Goal: Find specific page/section: Find specific page/section

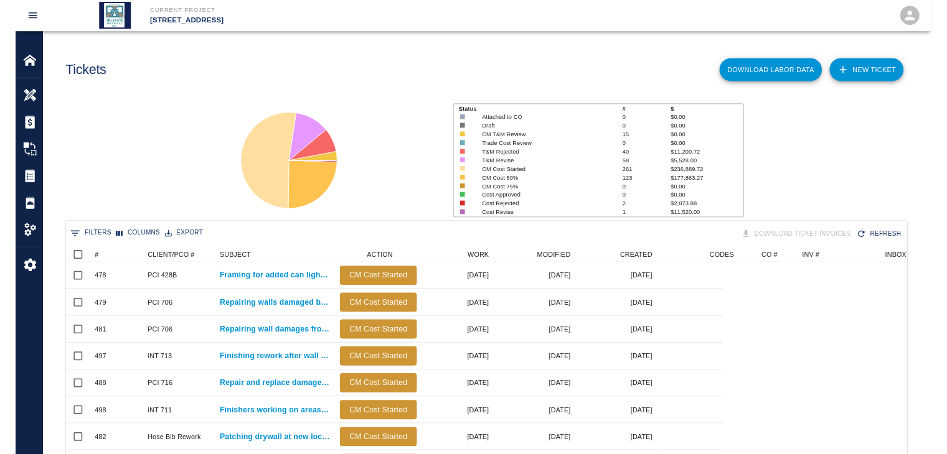
scroll to position [717, 841]
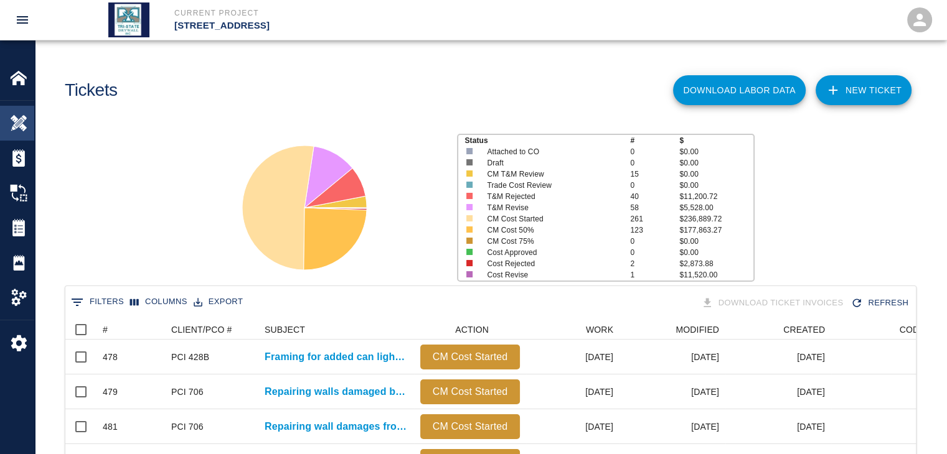
click at [23, 119] on img at bounding box center [18, 123] width 17 height 17
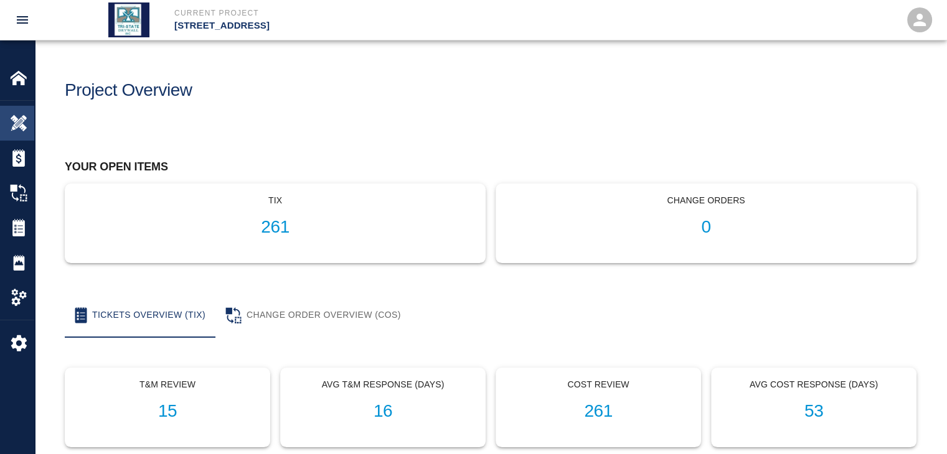
click at [22, 127] on img at bounding box center [18, 123] width 17 height 17
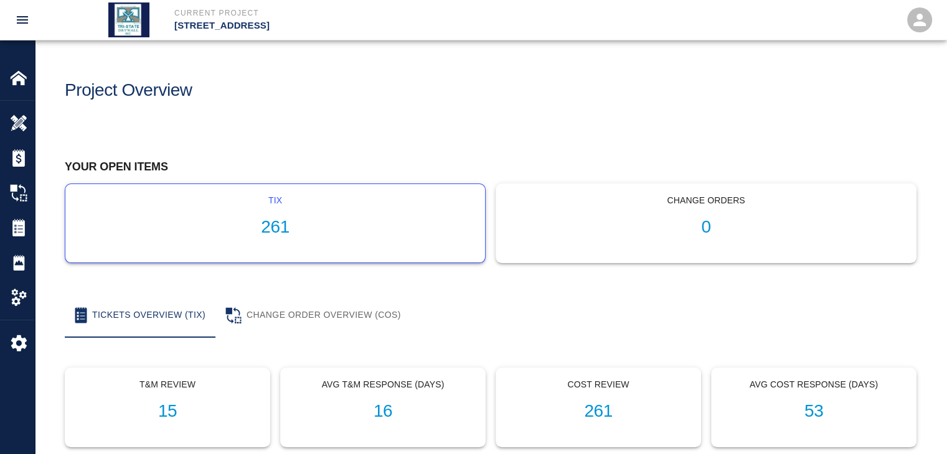
click at [296, 245] on div "tix 261" at bounding box center [274, 223] width 419 height 78
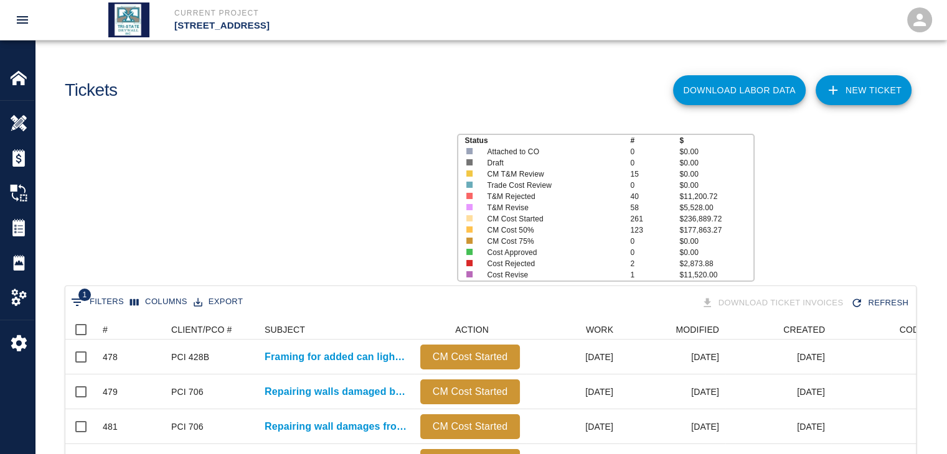
scroll to position [717, 841]
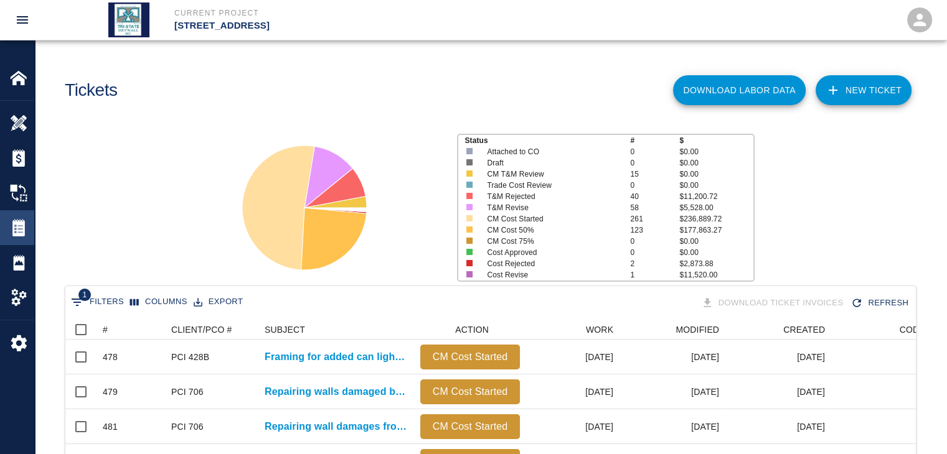
click at [24, 226] on img at bounding box center [18, 227] width 17 height 17
click at [24, 227] on img at bounding box center [18, 227] width 17 height 17
click at [88, 297] on span "1" at bounding box center [84, 295] width 12 height 12
select select "isAnyOf"
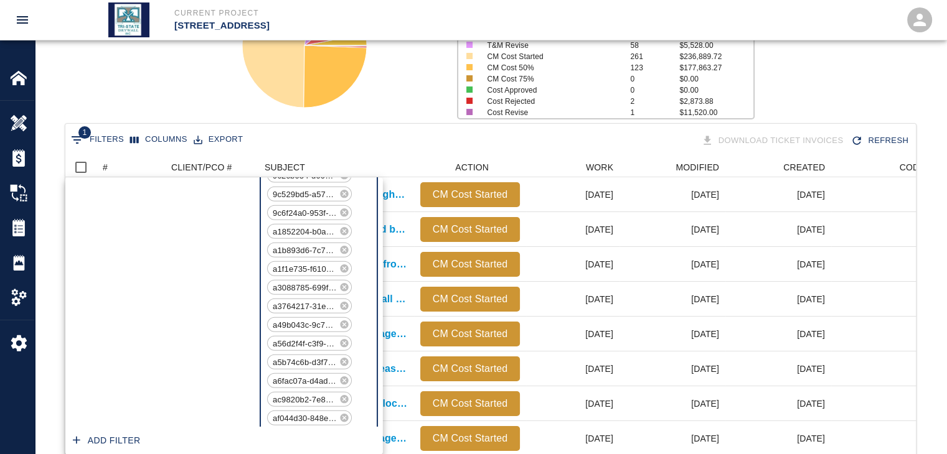
scroll to position [3113, 0]
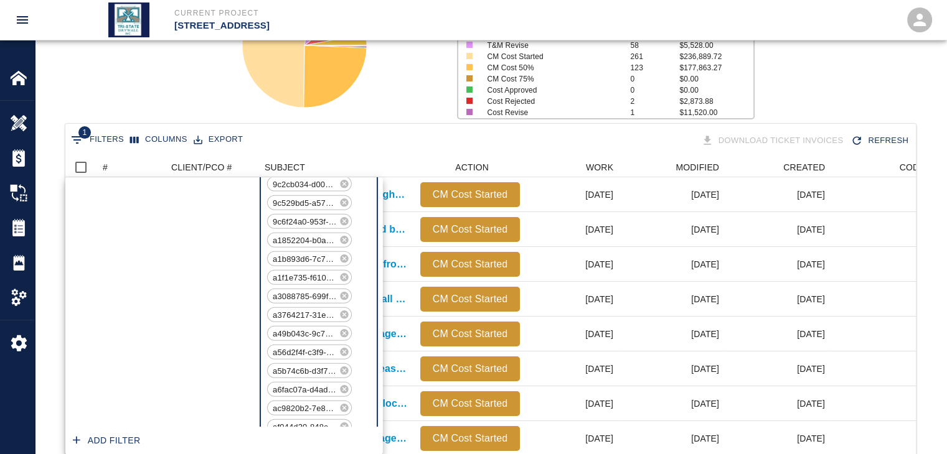
click at [93, 140] on button "1 Filters" at bounding box center [97, 140] width 59 height 20
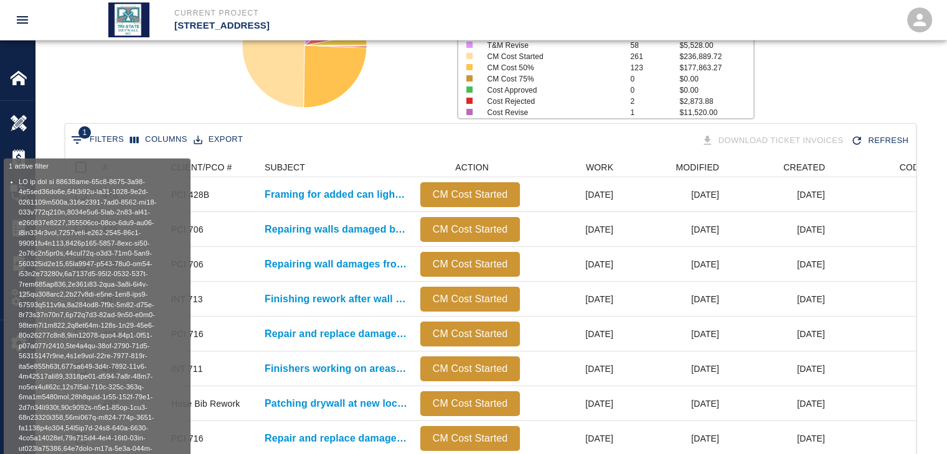
click at [93, 140] on button "1 Filters" at bounding box center [97, 140] width 59 height 20
select select "isAnyOf"
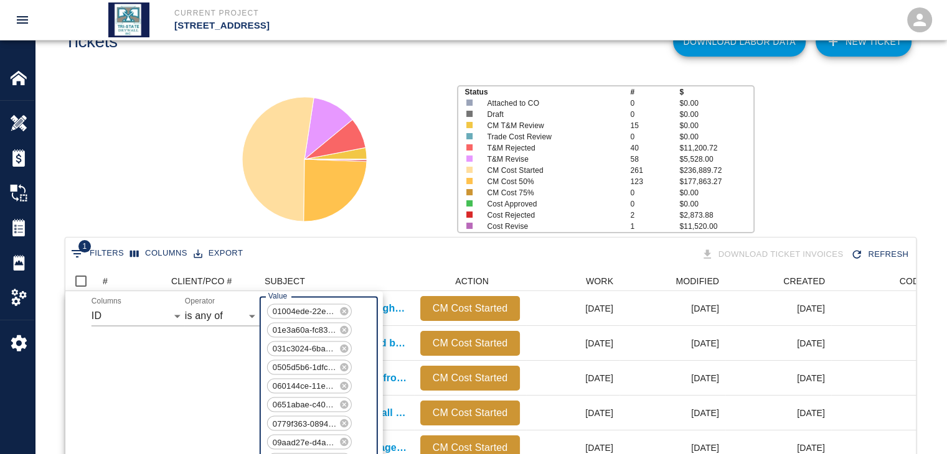
scroll to position [0, 0]
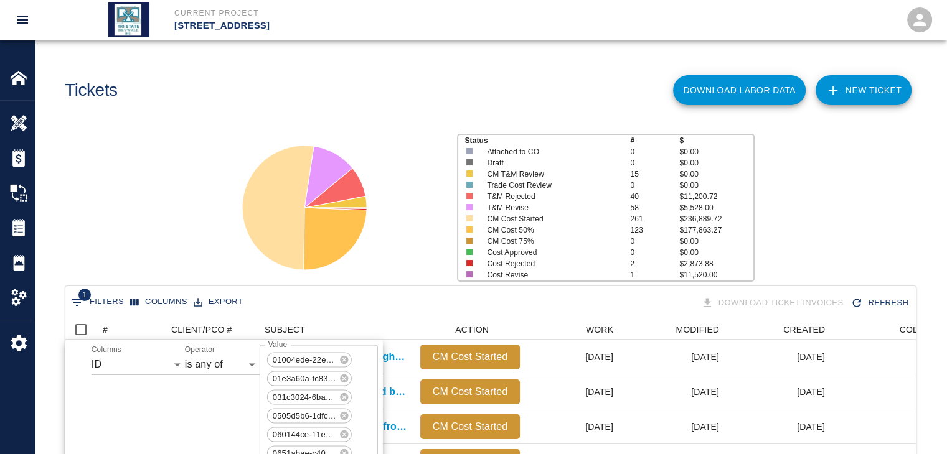
click at [260, 209] on icon at bounding box center [278, 208] width 72 height 124
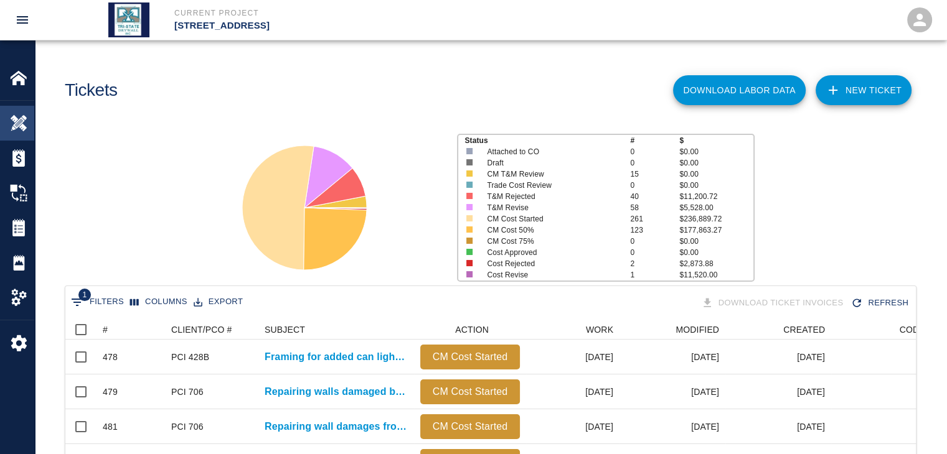
click at [12, 116] on img at bounding box center [18, 123] width 17 height 17
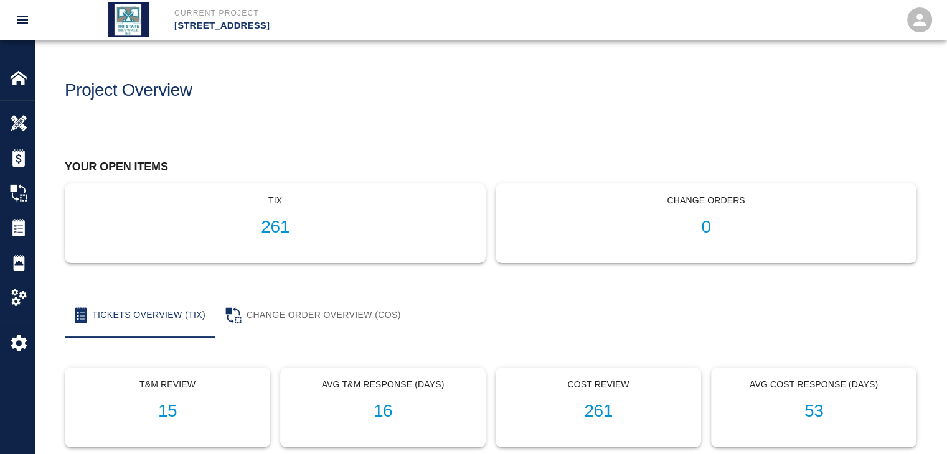
click at [622, 206] on p "Change Orders" at bounding box center [706, 200] width 400 height 13
click at [22, 185] on img at bounding box center [18, 192] width 17 height 17
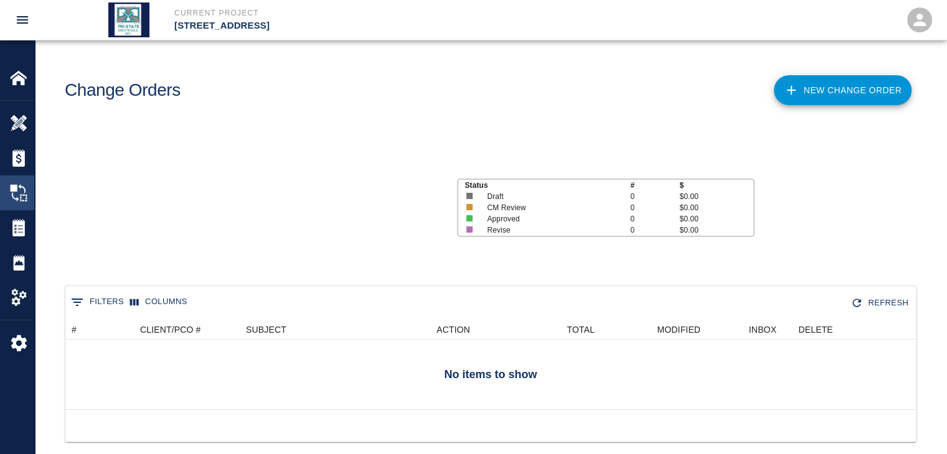
scroll to position [80, 841]
click at [17, 217] on div "Tickets" at bounding box center [17, 227] width 34 height 35
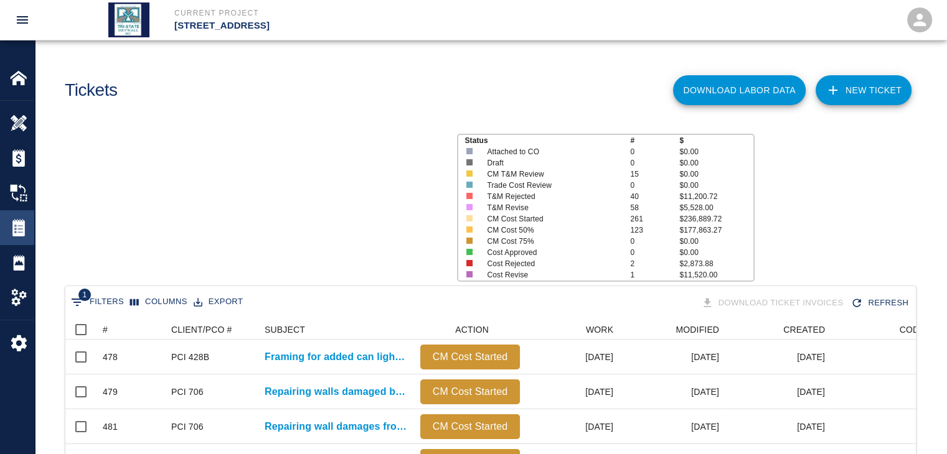
scroll to position [717, 841]
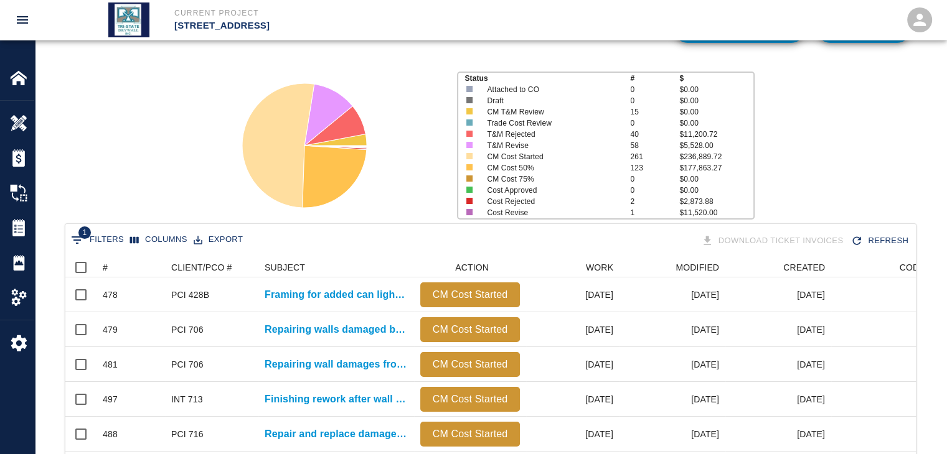
click at [80, 242] on icon "Show filters" at bounding box center [77, 240] width 15 height 15
select select "isAnyOf"
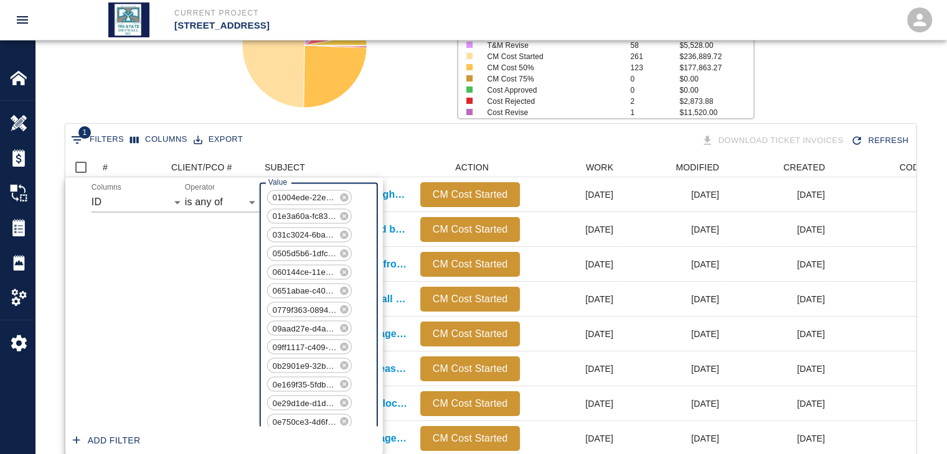
scroll to position [4669, 0]
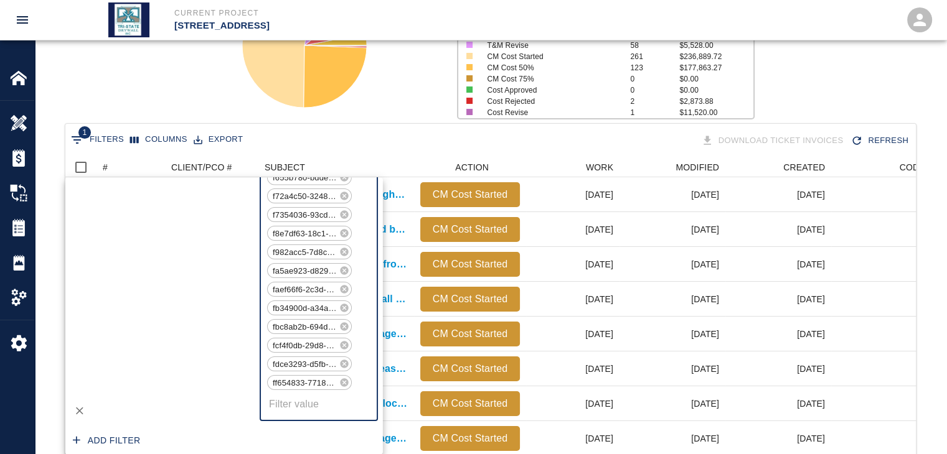
click at [118, 141] on button "1 Filters" at bounding box center [97, 140] width 59 height 20
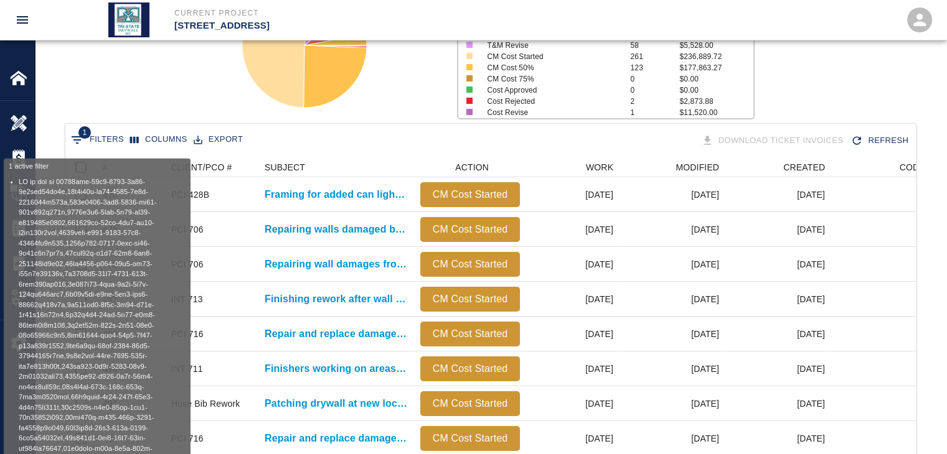
click at [118, 141] on button "1 Filters" at bounding box center [97, 140] width 59 height 20
select select "isAnyOf"
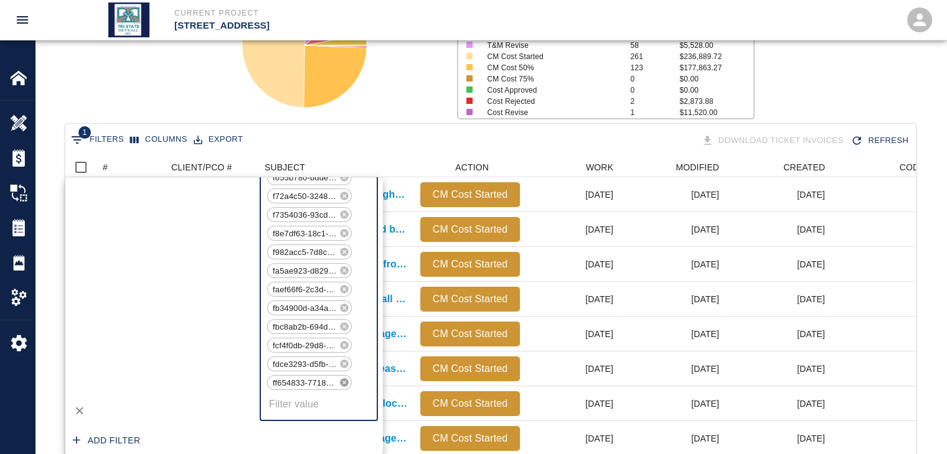
click at [344, 383] on icon at bounding box center [344, 383] width 10 height 10
click at [344, 369] on icon at bounding box center [344, 364] width 10 height 10
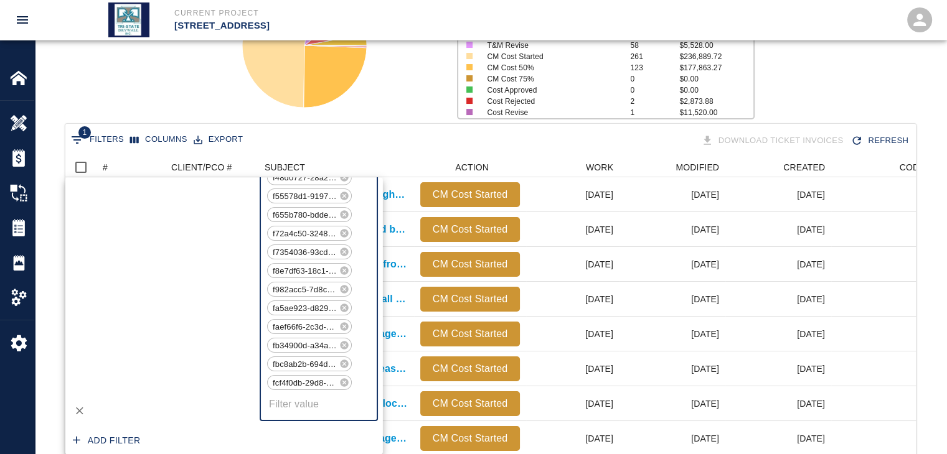
click at [344, 350] on icon at bounding box center [344, 345] width 10 height 10
click at [344, 332] on icon at bounding box center [344, 327] width 10 height 10
click at [344, 313] on icon at bounding box center [344, 308] width 10 height 10
click at [344, 294] on icon at bounding box center [344, 289] width 10 height 10
click at [344, 276] on icon at bounding box center [344, 271] width 10 height 10
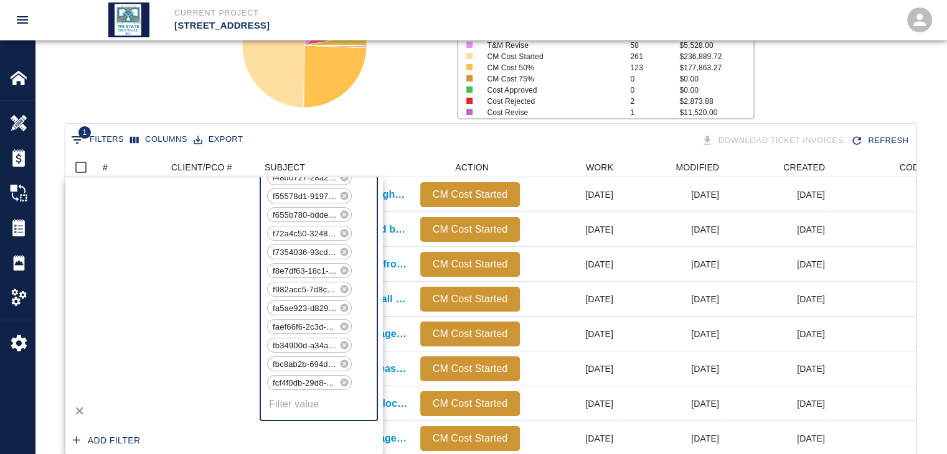
click at [344, 257] on icon at bounding box center [344, 252] width 10 height 10
click at [344, 238] on icon at bounding box center [344, 233] width 10 height 10
click at [344, 220] on icon at bounding box center [344, 215] width 10 height 10
click at [344, 201] on icon at bounding box center [344, 196] width 10 height 10
click at [344, 182] on icon at bounding box center [344, 177] width 10 height 10
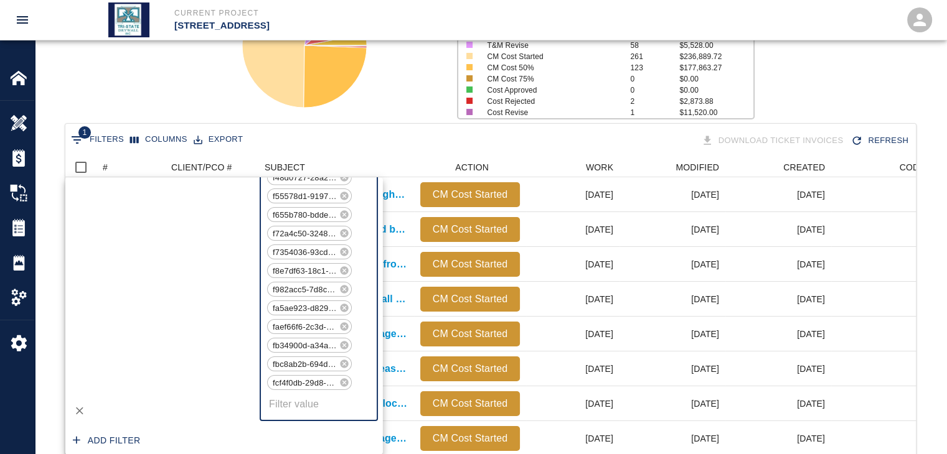
click at [344, 163] on icon at bounding box center [344, 159] width 8 height 8
click at [344, 145] on icon at bounding box center [344, 140] width 10 height 10
click at [82, 409] on icon "Delete" at bounding box center [79, 411] width 12 height 12
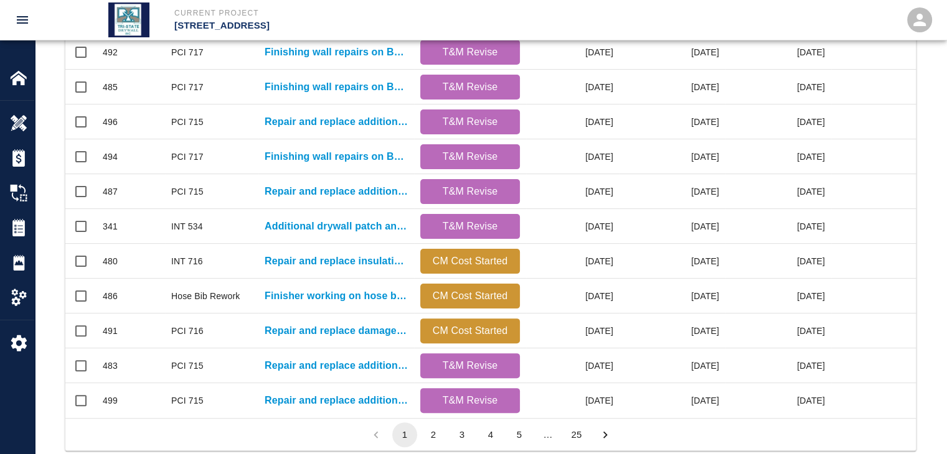
scroll to position [655, 0]
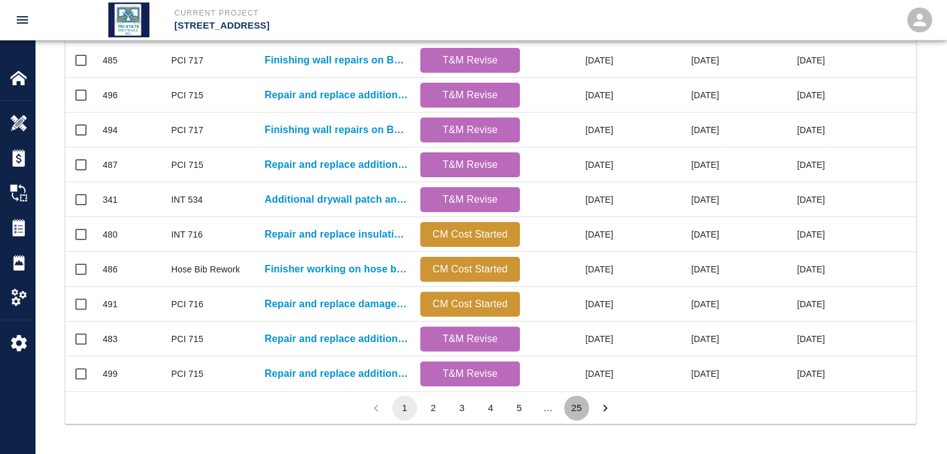
click at [575, 401] on button "25" at bounding box center [576, 408] width 25 height 25
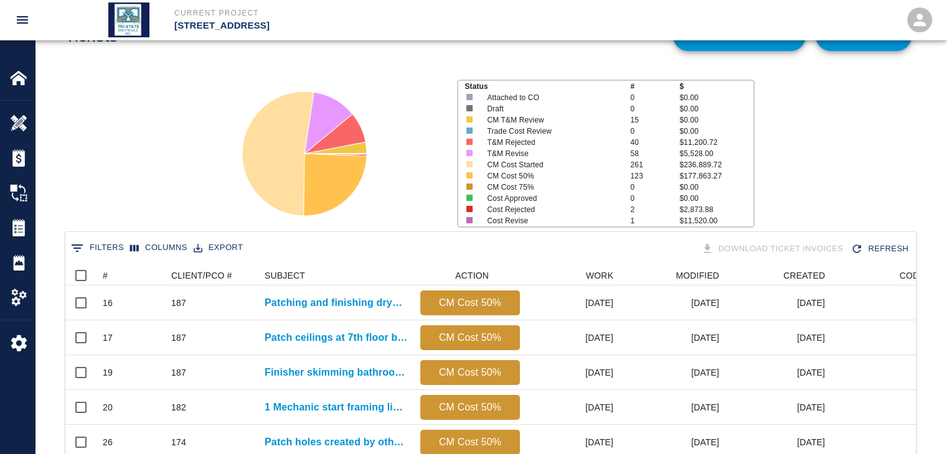
scroll to position [0, 0]
